Goal: Task Accomplishment & Management: Manage account settings

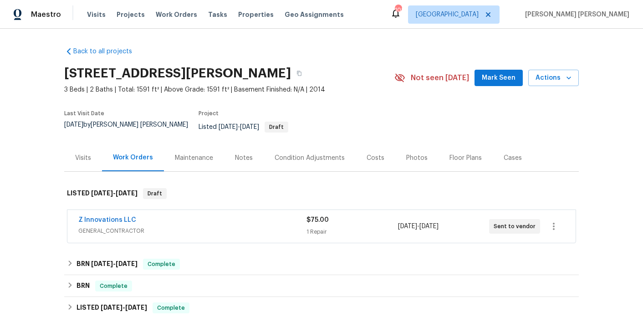
click at [98, 215] on span "Z Innovations LLC" at bounding box center [107, 219] width 58 height 9
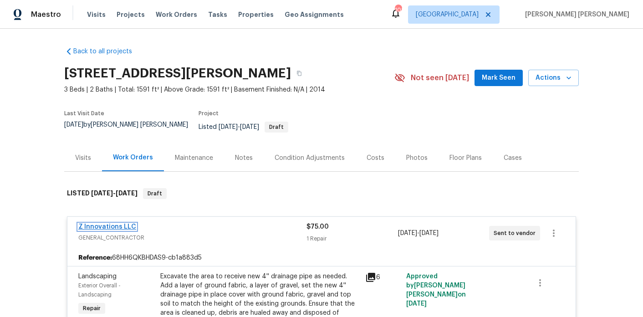
click at [128, 223] on link "Z Innovations LLC" at bounding box center [107, 226] width 58 height 6
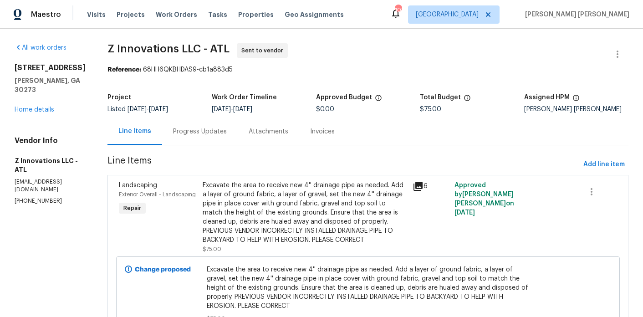
click at [200, 131] on div "Progress Updates" at bounding box center [200, 131] width 54 height 9
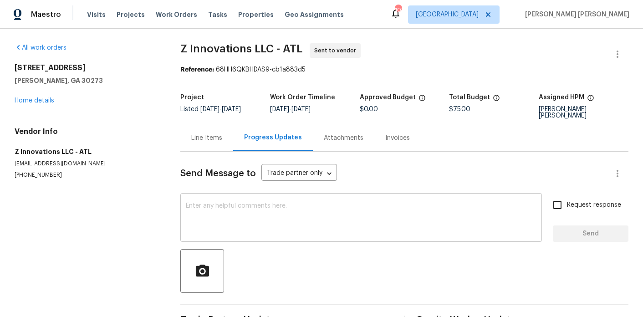
click at [233, 223] on textarea at bounding box center [361, 219] width 350 height 32
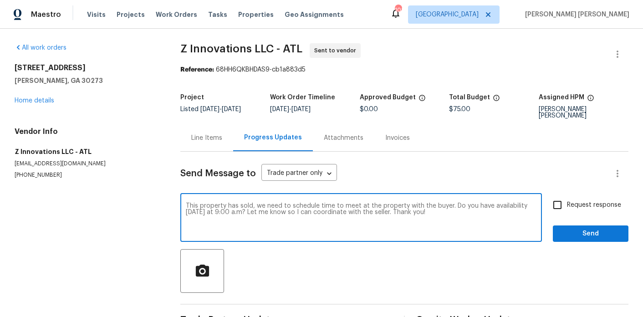
type textarea "This property has sold, we need to schedule time to meet at the property with t…"
click at [555, 201] on input "Request response" at bounding box center [556, 204] width 19 height 19
checkbox input "true"
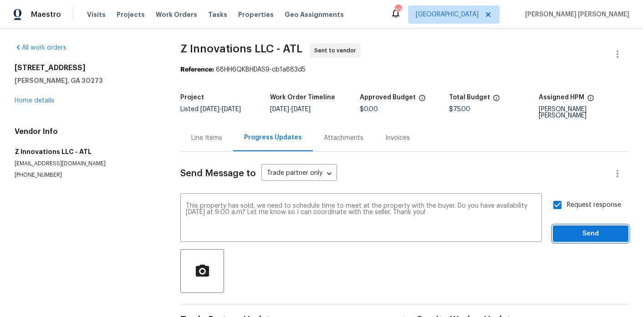
click at [558, 231] on button "Send" at bounding box center [590, 233] width 76 height 17
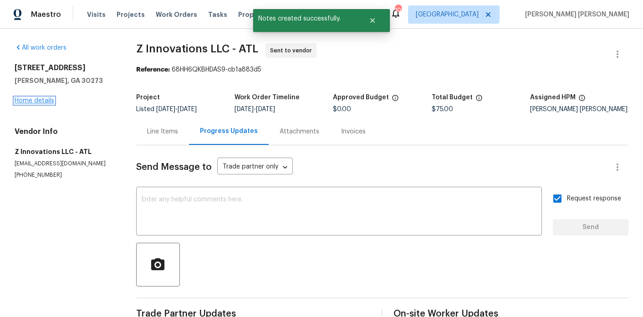
click at [22, 98] on link "Home details" at bounding box center [35, 100] width 40 height 6
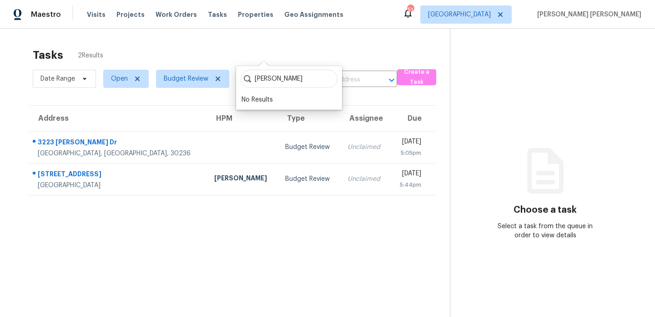
scroll to position [29, 0]
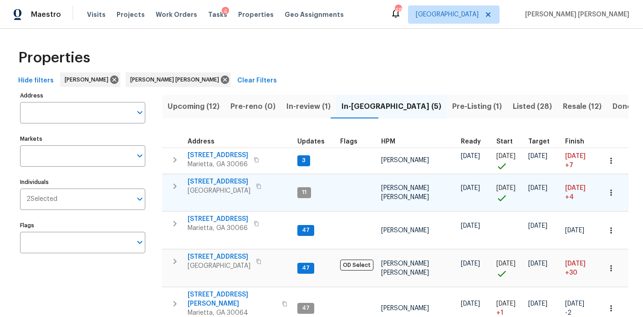
scroll to position [45, 0]
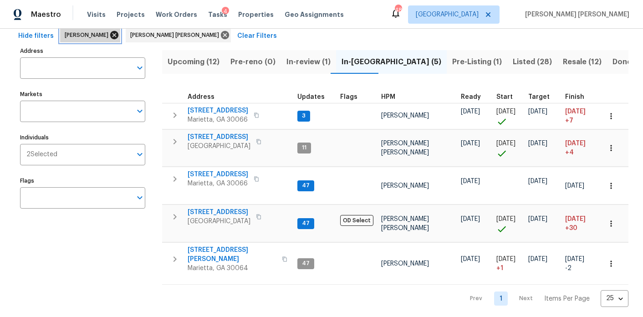
click at [109, 34] on icon at bounding box center [114, 35] width 10 height 10
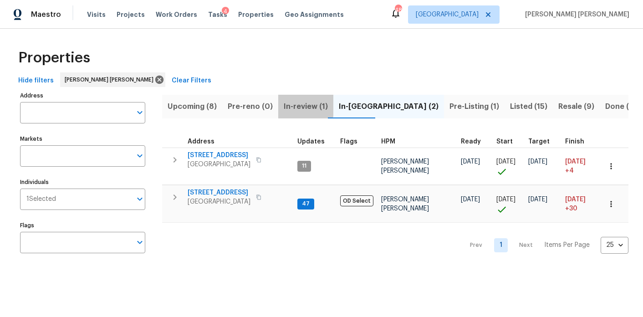
click at [295, 101] on span "In-review (1)" at bounding box center [306, 106] width 44 height 13
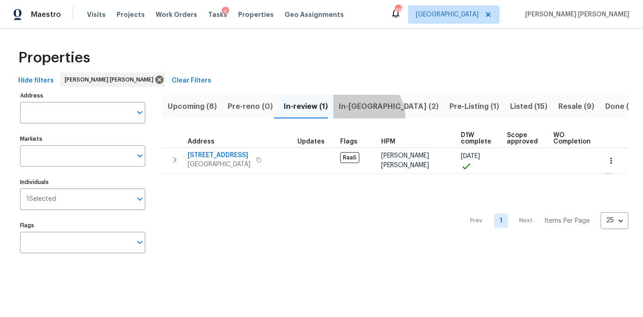
click at [360, 116] on button "In-reno (2)" at bounding box center [388, 107] width 111 height 24
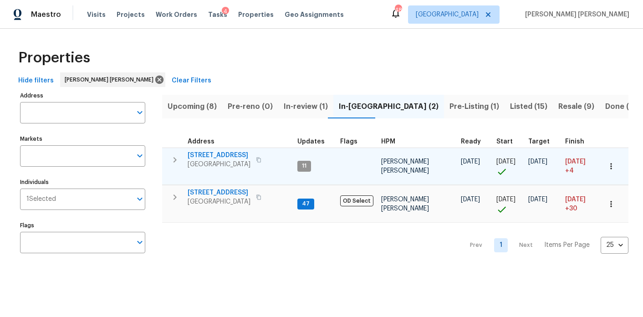
click at [218, 156] on span "810 River Valley Dr" at bounding box center [218, 155] width 63 height 9
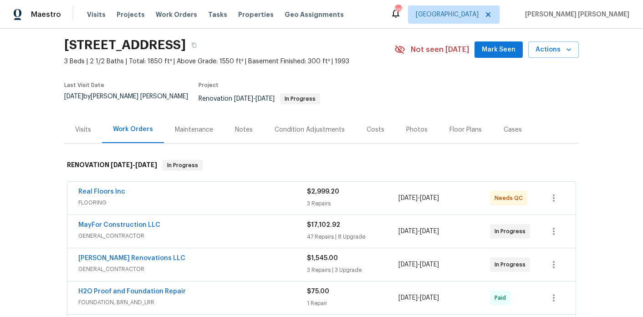
scroll to position [38, 0]
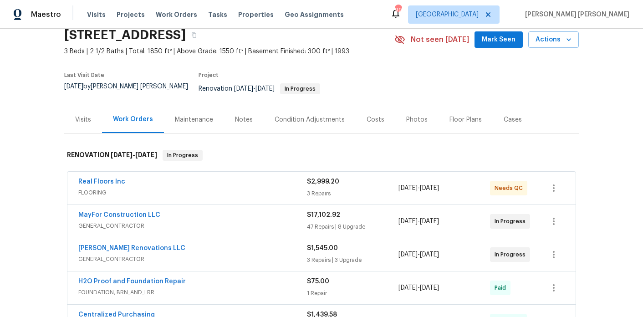
click at [243, 116] on div "Notes" at bounding box center [244, 119] width 18 height 9
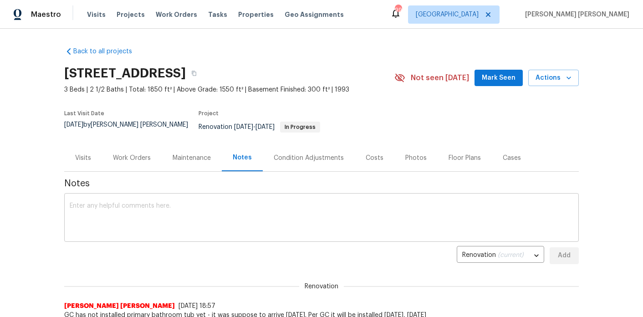
click at [218, 206] on textarea at bounding box center [321, 219] width 503 height 32
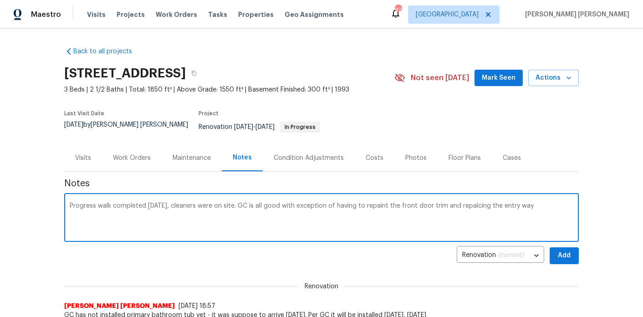
click at [464, 203] on textarea "Progress walk completed today, cleaners were on site. GC is all good with excep…" at bounding box center [321, 219] width 503 height 32
click at [545, 203] on textarea "Progress walk completed today, cleaners were on site. GC is all good with excep…" at bounding box center [321, 219] width 503 height 32
click at [70, 204] on textarea "Progress walk completed today, cleaners were on site. GC is all good with excep…" at bounding box center [321, 219] width 503 height 32
click at [159, 208] on textarea "Progress walk completed today, cleaners were on site. GC is all good with excep…" at bounding box center [321, 219] width 503 height 32
drag, startPoint x: 137, startPoint y: 213, endPoint x: 53, endPoint y: 198, distance: 85.1
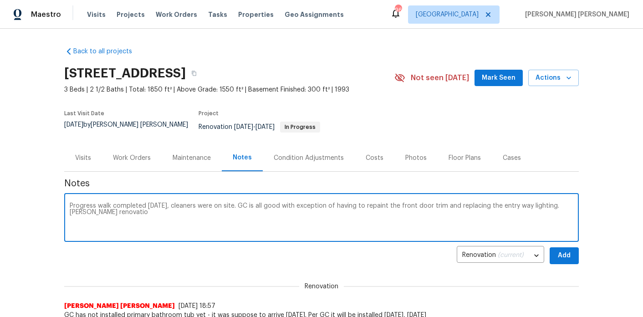
click at [53, 198] on div "Back to all projects 810 River Valley Dr, Jonesboro, GA 30238 3 Beds | 2 1/2 Ba…" at bounding box center [321, 173] width 643 height 288
type textarea "Progress walk completed today, cleaners were on site. GC is all good with excep…"
click at [143, 153] on div "Work Orders" at bounding box center [132, 157] width 38 height 9
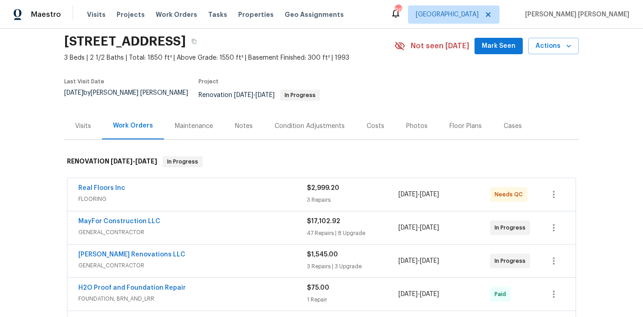
scroll to position [33, 0]
click at [240, 121] on div "Notes" at bounding box center [244, 125] width 18 height 9
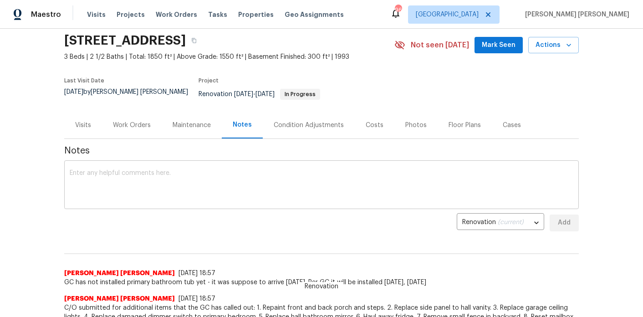
click at [173, 178] on textarea at bounding box center [321, 186] width 503 height 32
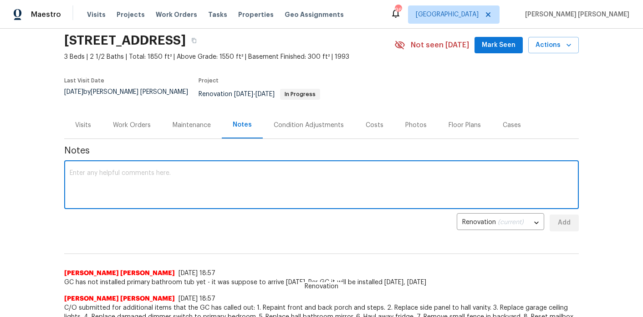
paste textarea "Progress walk completed today, cleaners were on site. GC is all good with excep…"
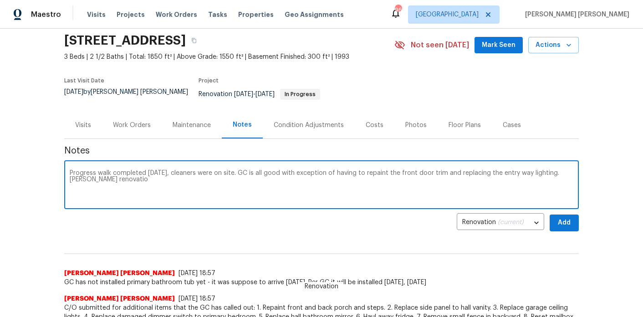
click at [77, 173] on textarea "Progress walk completed today, cleaners were on site. GC is all good with excep…" at bounding box center [321, 186] width 503 height 32
click at [109, 173] on textarea "Progress walk completed today, cleaners were on site. GC is all good with excep…" at bounding box center [321, 186] width 503 height 32
click at [169, 174] on textarea "Progress walk completed today, cleaners were on site. GC is all good with excep…" at bounding box center [321, 186] width 503 height 32
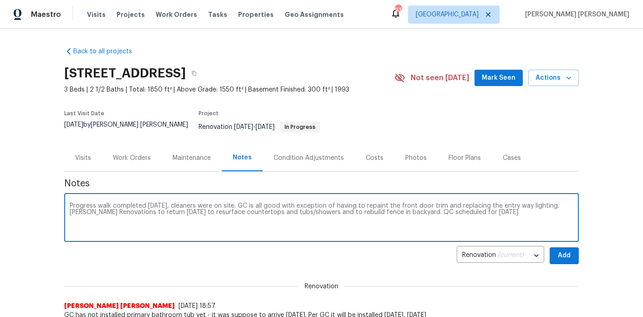
type textarea "Progress walk completed today, cleaners were on site. GC is all good with excep…"
click at [561, 250] on span "Add" at bounding box center [564, 255] width 15 height 11
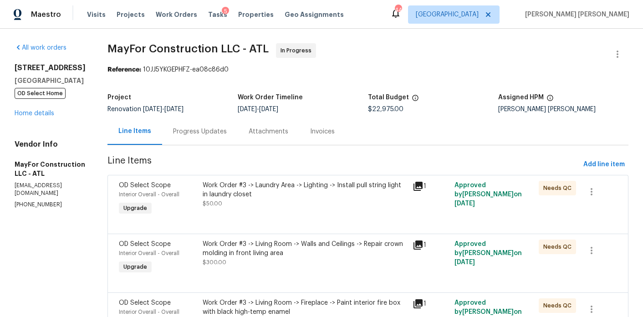
click at [219, 127] on div "Progress Updates" at bounding box center [200, 131] width 76 height 27
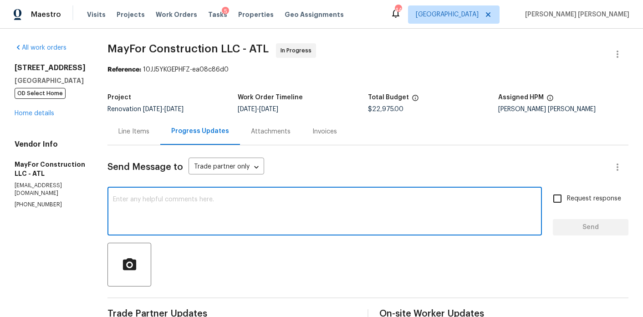
click at [304, 211] on textarea at bounding box center [324, 212] width 423 height 32
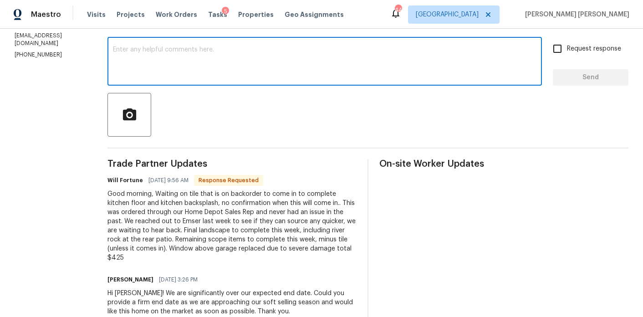
scroll to position [150, 0]
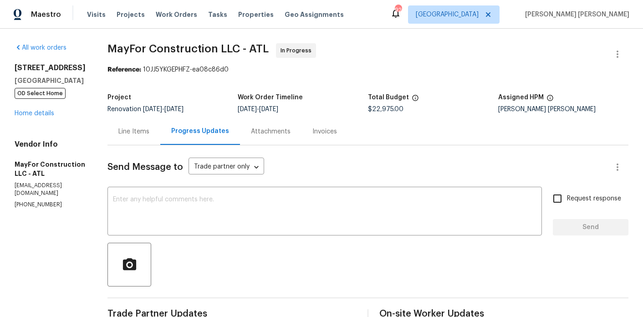
click at [149, 133] on div "Line Items" at bounding box center [133, 131] width 31 height 9
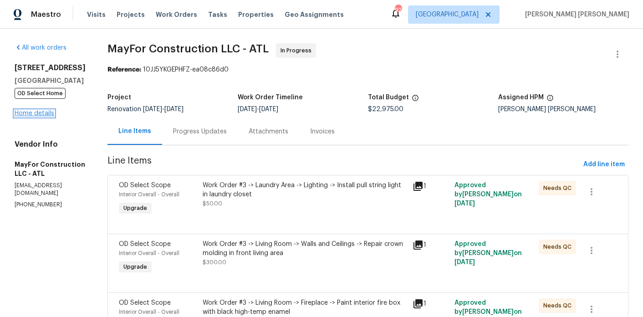
click at [41, 114] on link "Home details" at bounding box center [35, 113] width 40 height 6
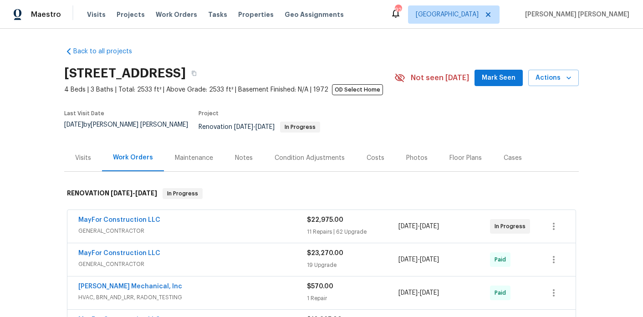
click at [236, 153] on div "Notes" at bounding box center [244, 157] width 18 height 9
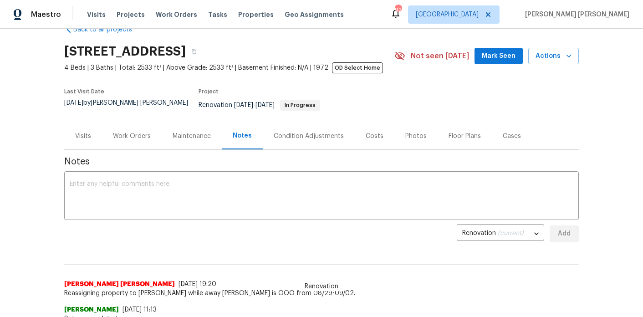
scroll to position [24, 0]
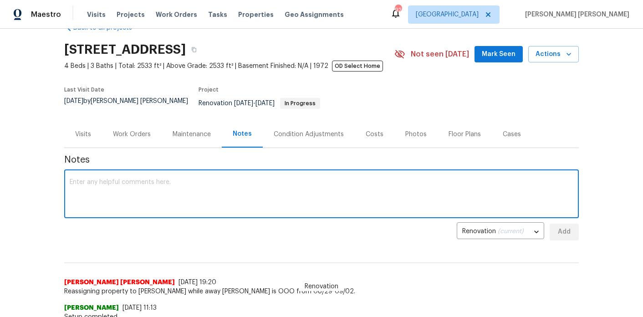
click at [228, 179] on textarea at bounding box center [321, 195] width 503 height 32
type textarea "v"
type textarea "g"
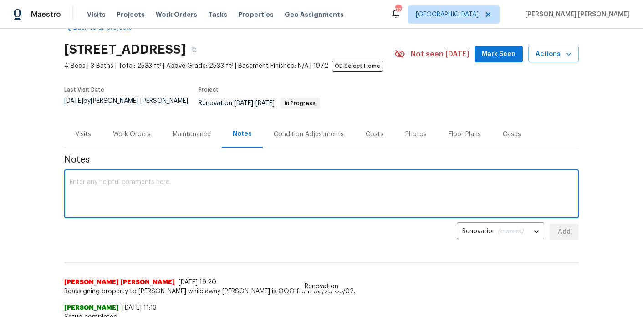
type textarea "g"
type textarea "h"
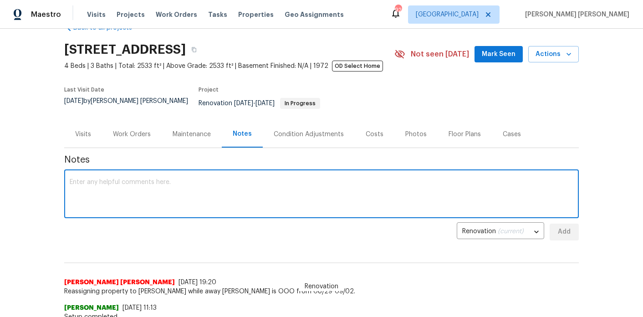
type textarea "h"
type textarea "g"
type textarea "f"
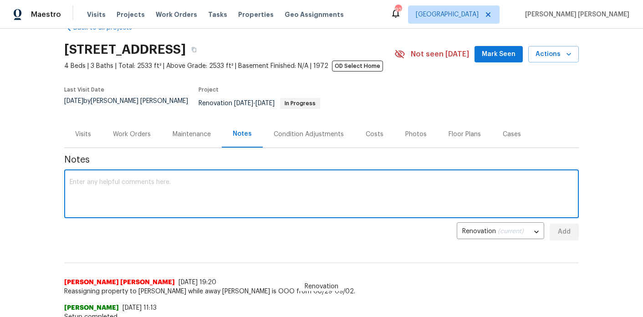
type textarea "g"
type textarea "h"
type textarea "d"
type textarea "f"
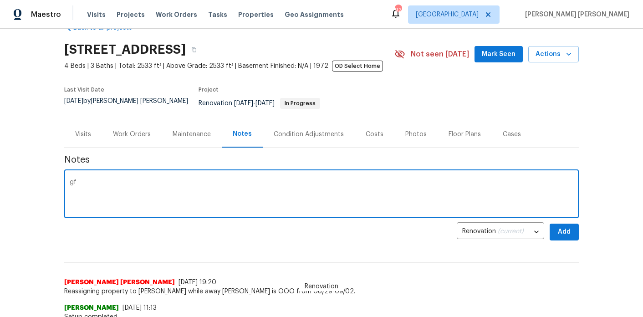
type textarea "g"
type textarea "f"
type textarea "g"
type textarea "fd"
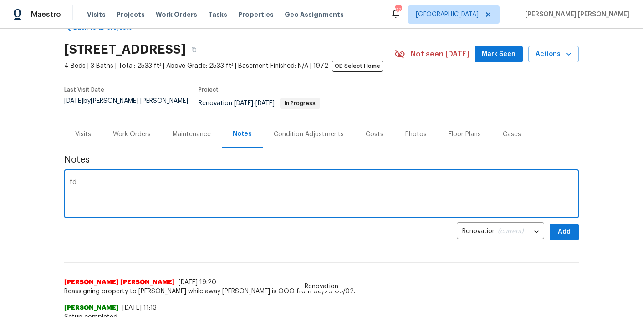
click at [140, 131] on div "Work Orders" at bounding box center [132, 134] width 38 height 9
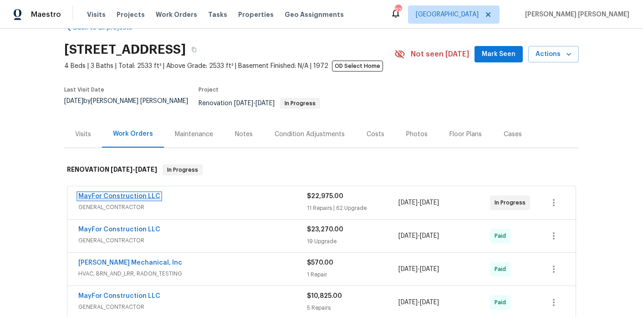
click at [129, 193] on link "MayFor Construction LLC" at bounding box center [119, 196] width 82 height 6
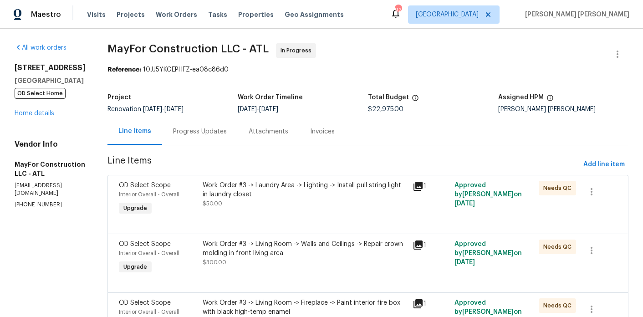
click at [219, 136] on div "Progress Updates" at bounding box center [200, 131] width 76 height 27
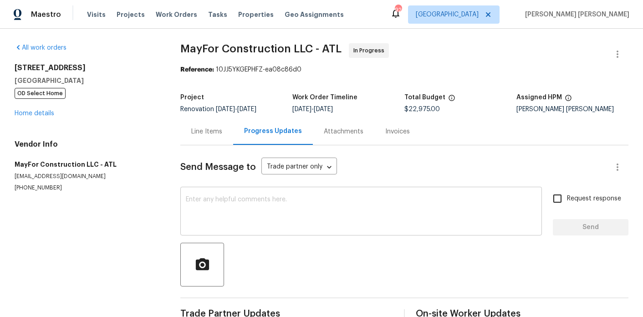
scroll to position [23, 0]
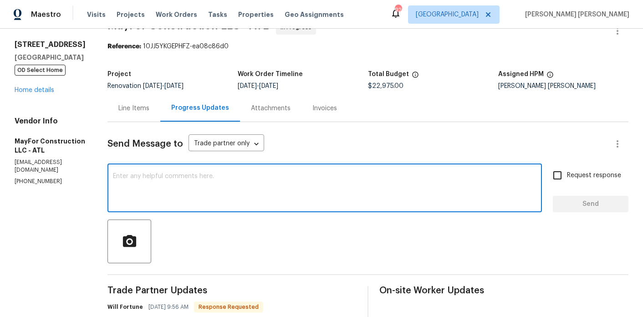
click at [217, 177] on textarea at bounding box center [324, 189] width 423 height 32
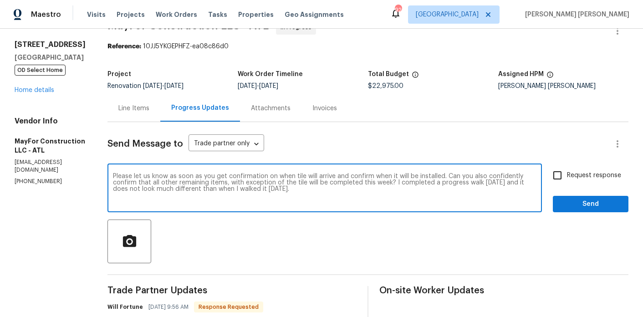
click at [313, 181] on textarea "Please let us know as soon as you get confirmation on when tile will arrive and…" at bounding box center [324, 189] width 423 height 32
type textarea "Please let us know as soon as you get confirmation on when tile will arrive and…"
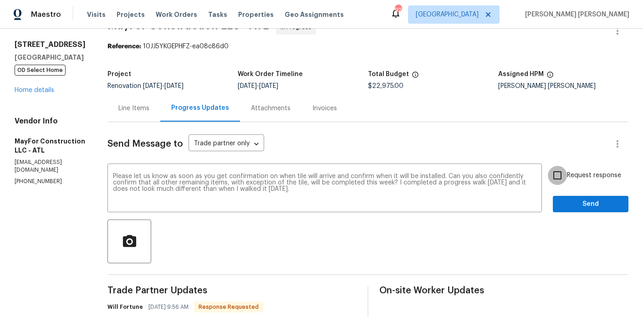
click at [559, 177] on input "Request response" at bounding box center [556, 175] width 19 height 19
checkbox input "true"
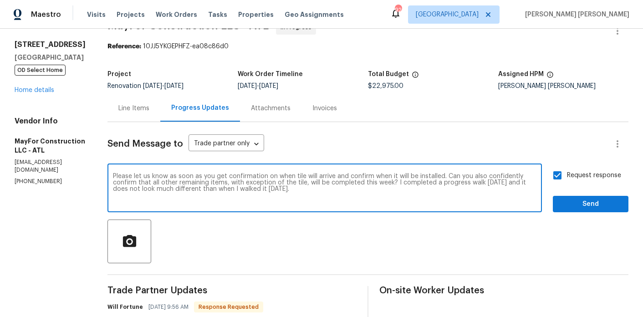
click at [428, 204] on textarea "Please let us know as soon as you get confirmation on when tile will arrive and…" at bounding box center [324, 189] width 423 height 32
type textarea "Please let us know as soon as you get confirmation on when tile will arrive and…"
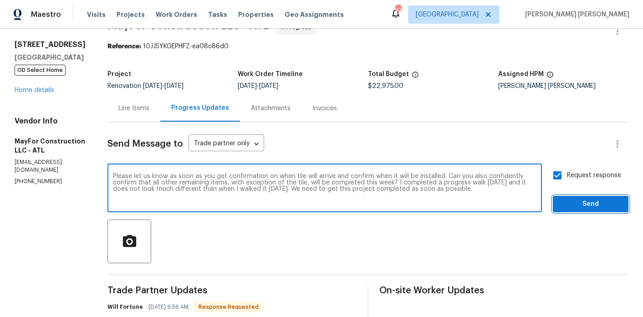
click at [582, 199] on span "Send" at bounding box center [590, 203] width 61 height 11
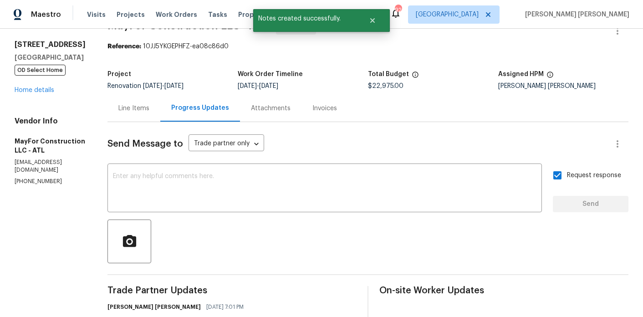
scroll to position [0, 0]
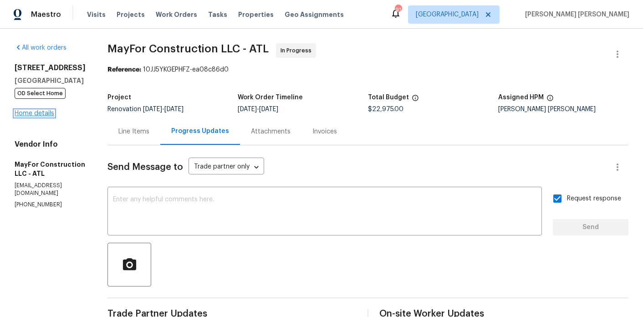
click at [30, 110] on link "Home details" at bounding box center [35, 113] width 40 height 6
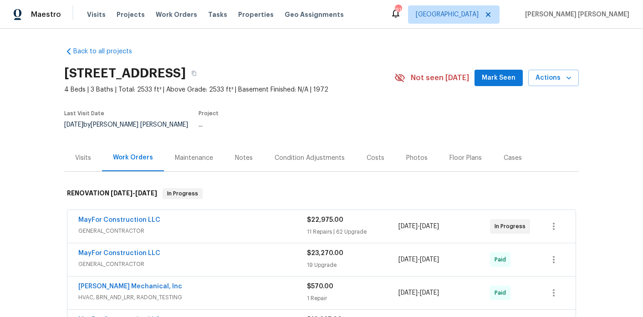
click at [82, 153] on div "Visits" at bounding box center [83, 157] width 16 height 9
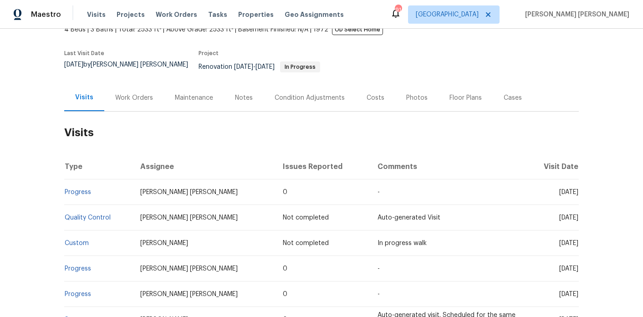
scroll to position [61, 0]
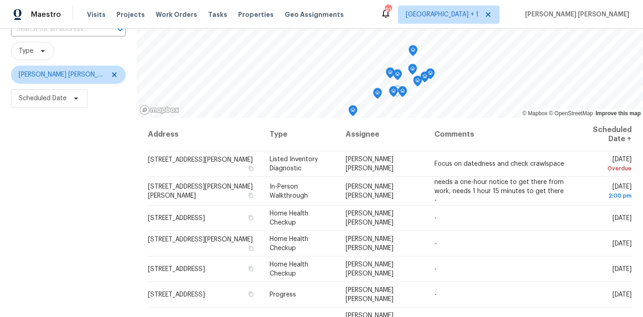
scroll to position [129, 0]
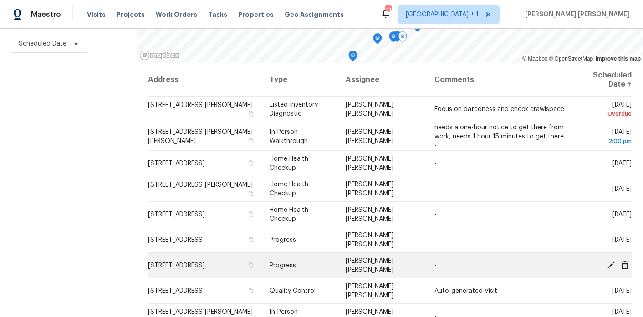
click at [612, 261] on icon at bounding box center [611, 264] width 8 height 8
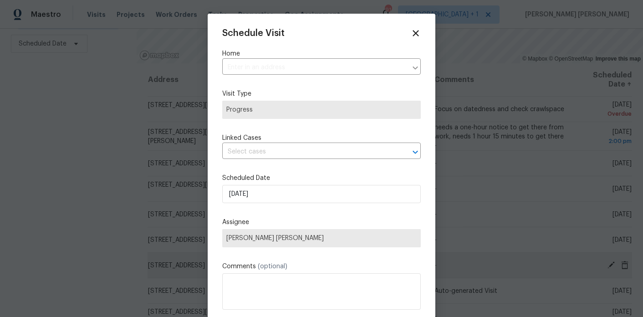
type input "[STREET_ADDRESS]"
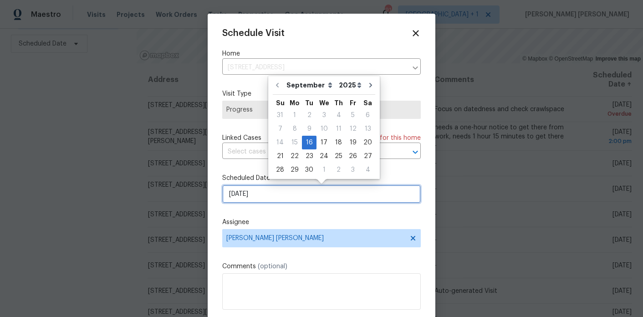
click at [274, 194] on input "9/16/2025" at bounding box center [321, 194] width 198 height 18
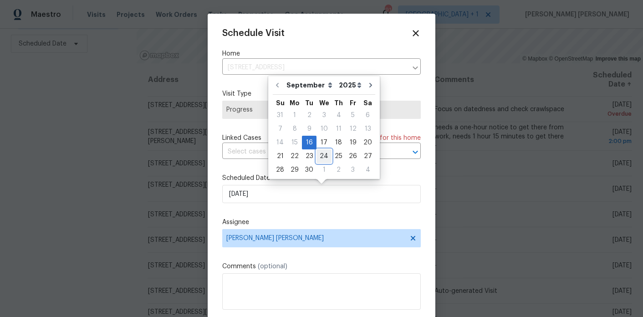
click at [322, 157] on div "24" at bounding box center [323, 156] width 15 height 13
type input "9/24/2025"
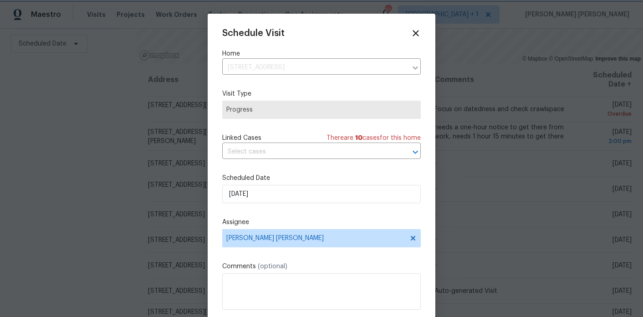
scroll to position [16, 0]
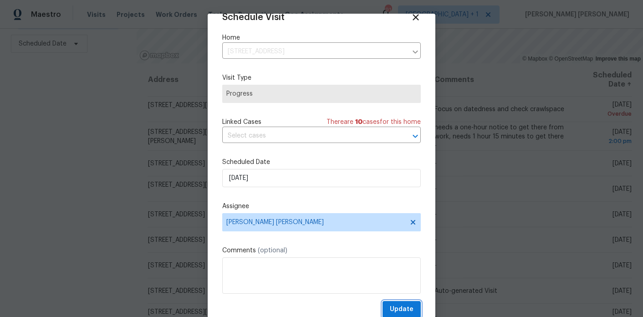
click at [402, 305] on span "Update" at bounding box center [402, 309] width 24 height 11
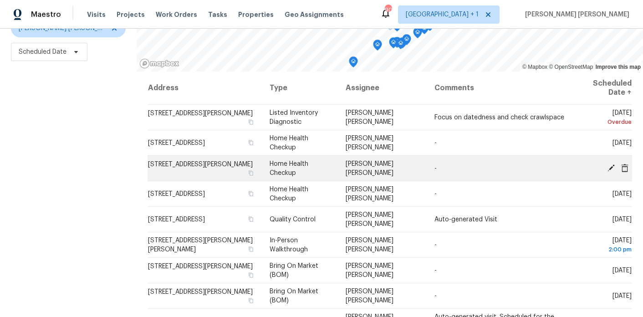
scroll to position [11, 0]
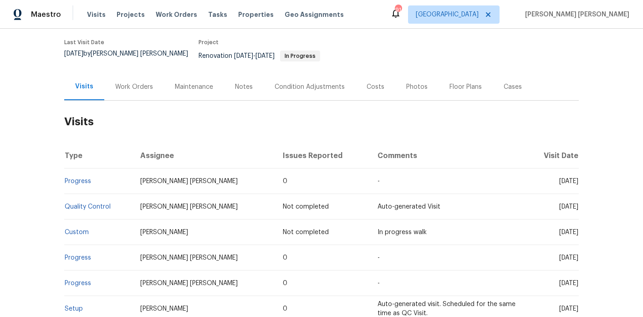
scroll to position [71, 0]
